Goal: Book appointment/travel/reservation

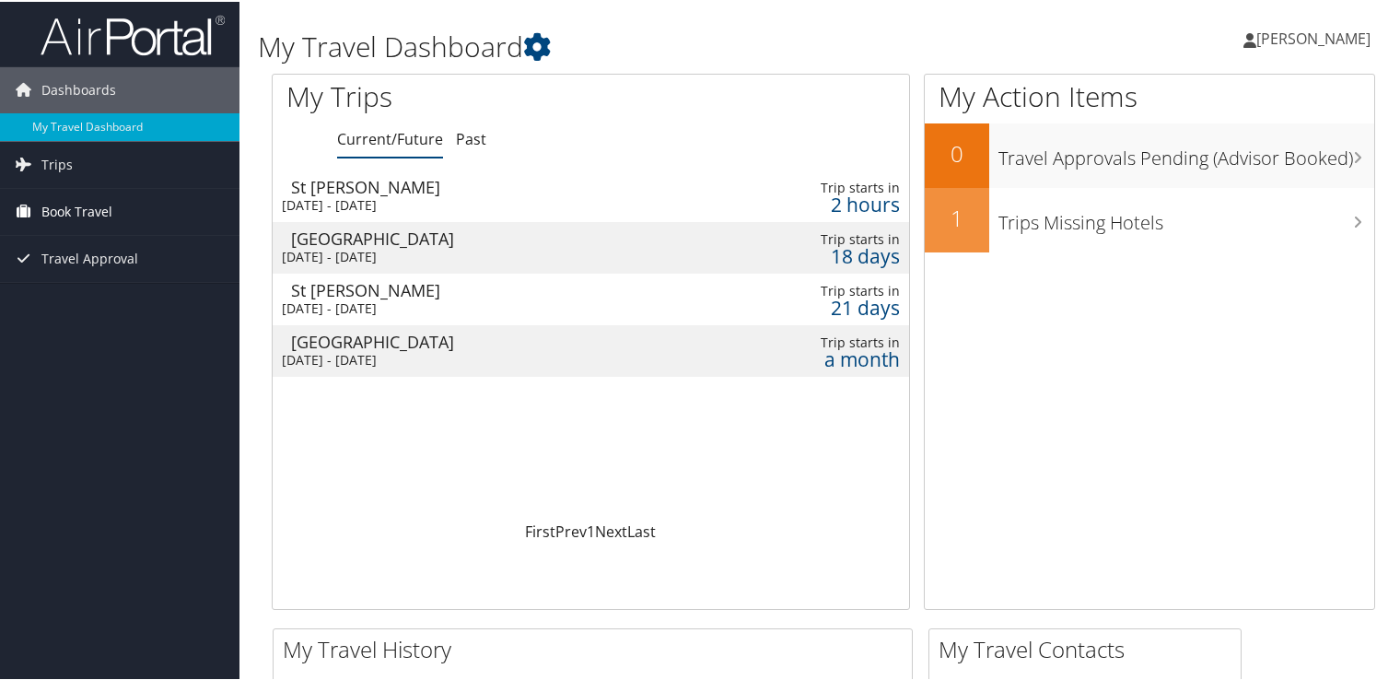
click at [74, 213] on span "Book Travel" at bounding box center [76, 210] width 71 height 46
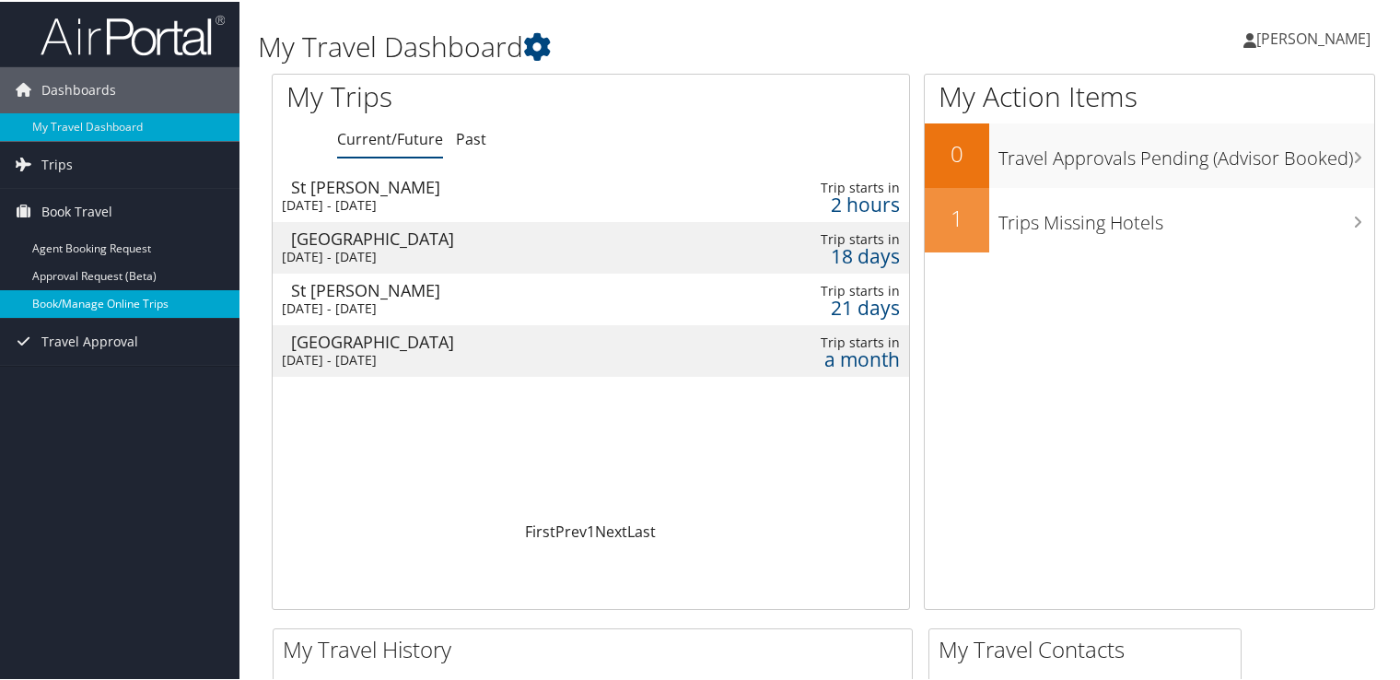
click at [92, 295] on link "Book/Manage Online Trips" at bounding box center [120, 302] width 240 height 28
